Goal: Find specific page/section: Find specific page/section

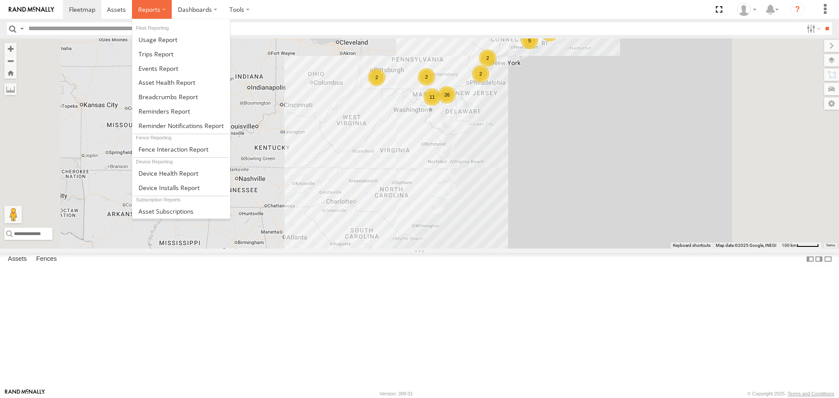
click at [164, 11] on label at bounding box center [152, 9] width 40 height 19
click at [162, 83] on span at bounding box center [166, 82] width 57 height 8
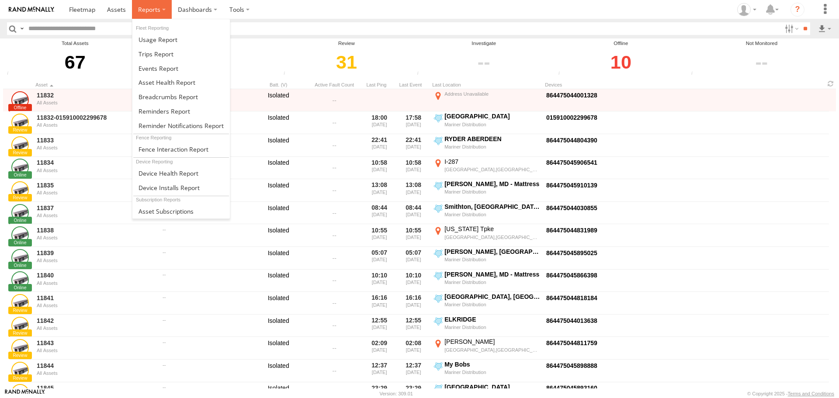
click at [164, 7] on label at bounding box center [152, 9] width 40 height 19
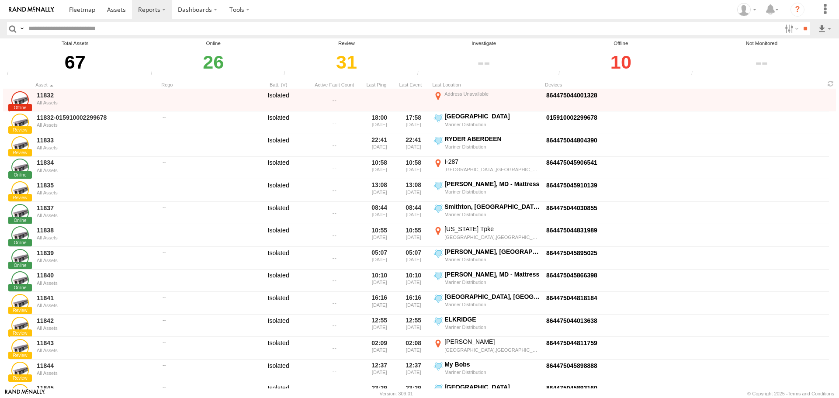
click at [262, 54] on div "26" at bounding box center [213, 62] width 130 height 30
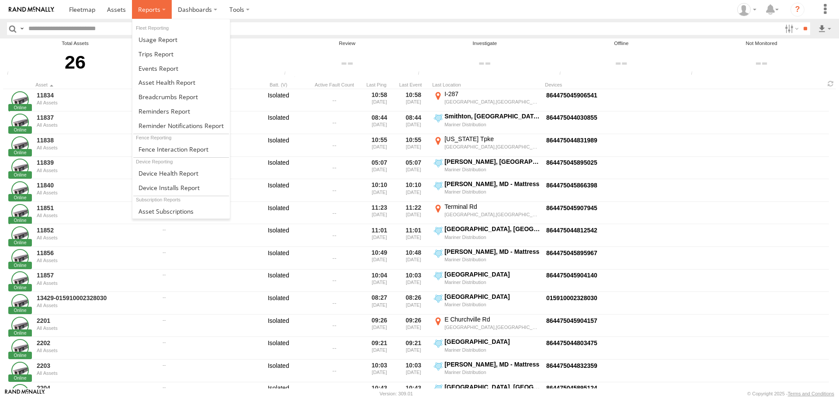
click at [150, 8] on span at bounding box center [149, 9] width 22 height 8
click at [157, 70] on span at bounding box center [158, 68] width 40 height 8
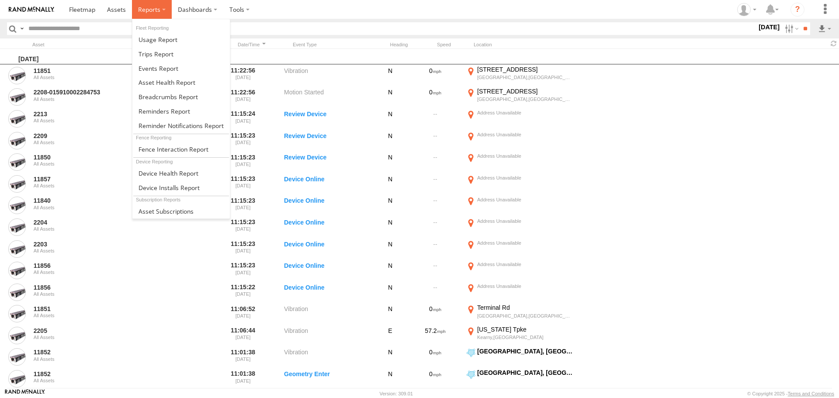
click at [156, 9] on span at bounding box center [149, 9] width 22 height 8
click at [153, 86] on span at bounding box center [166, 82] width 57 height 8
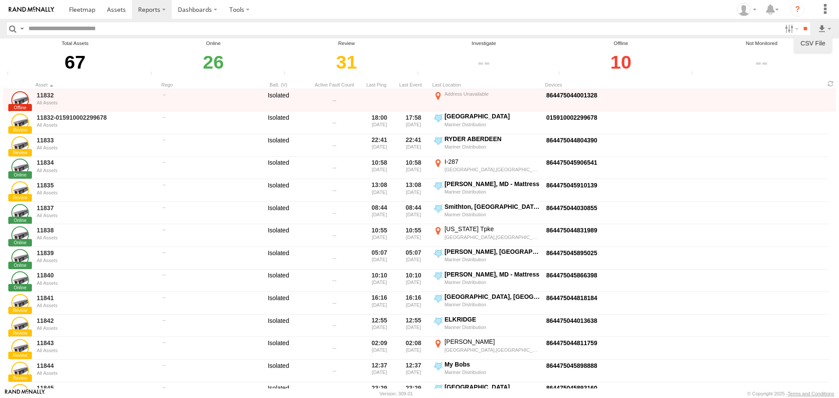
click at [803, 44] on link at bounding box center [812, 43] width 31 height 13
